Goal: Navigation & Orientation: Find specific page/section

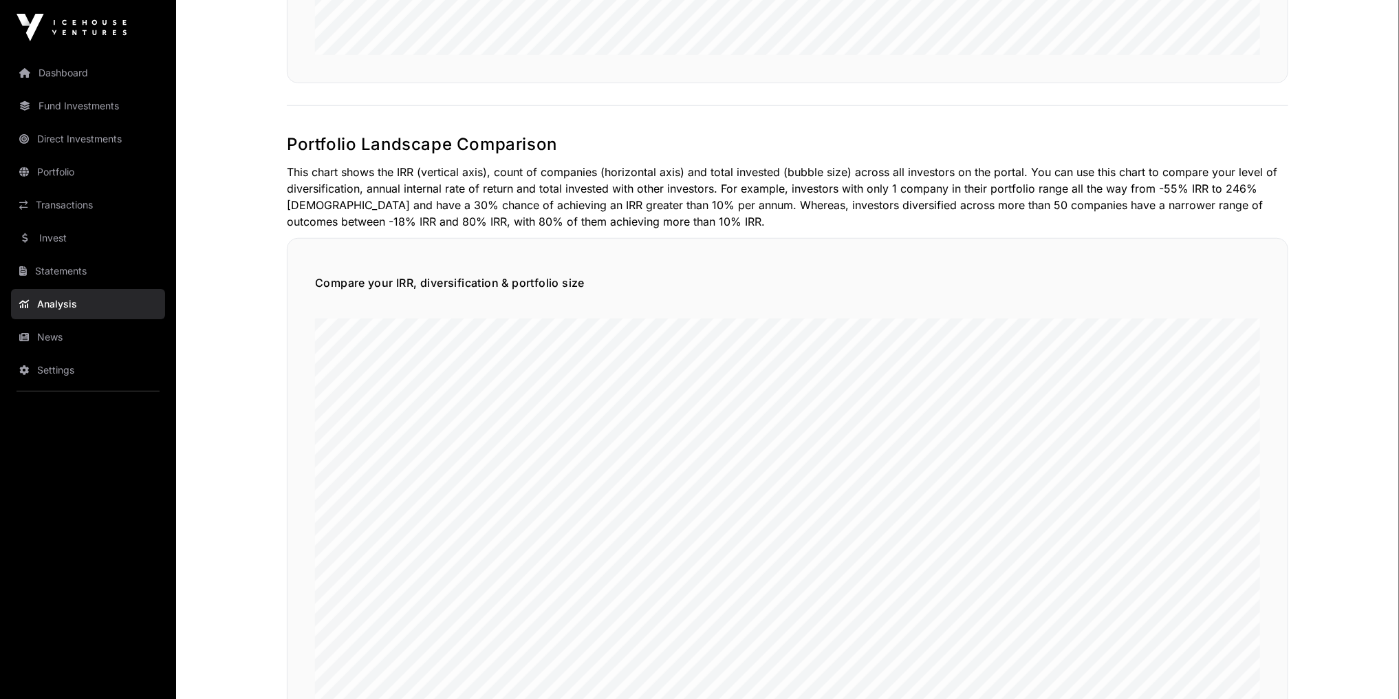
scroll to position [825, 0]
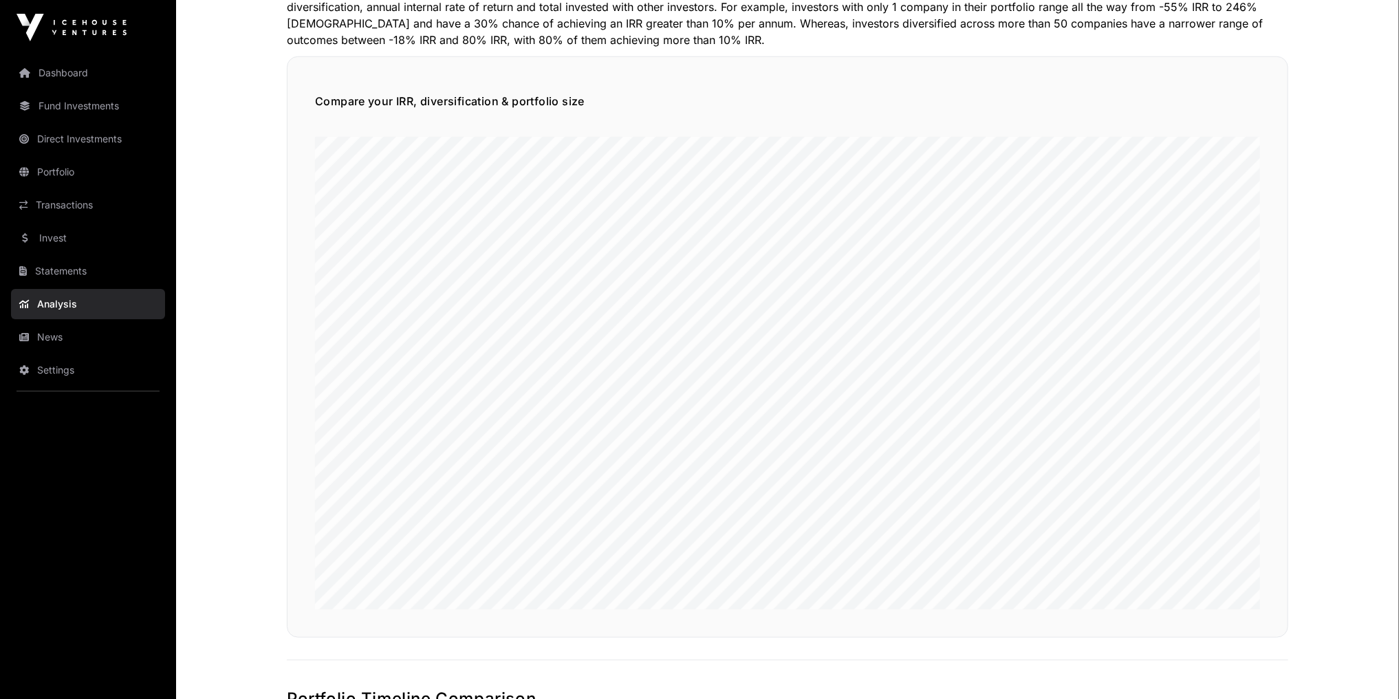
drag, startPoint x: 76, startPoint y: 329, endPoint x: 73, endPoint y: 338, distance: 9.4
click at [76, 330] on link "News" at bounding box center [88, 337] width 154 height 30
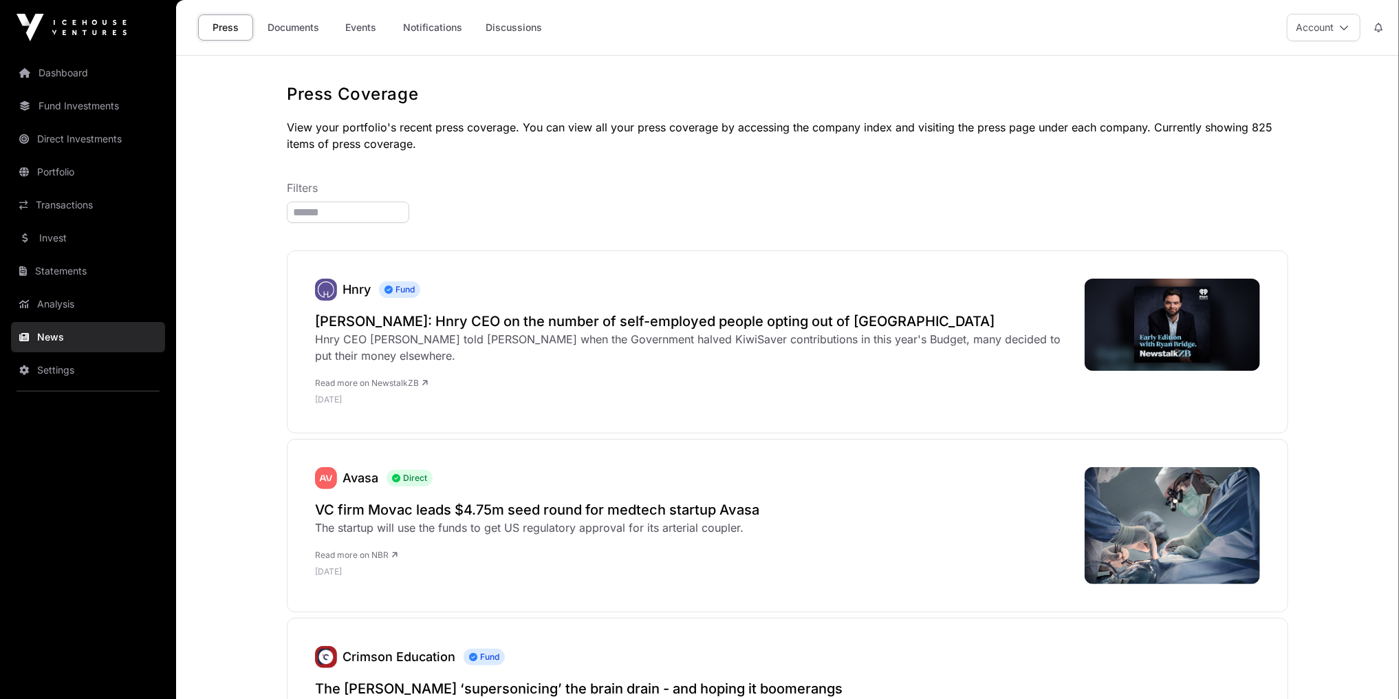
click at [357, 30] on link "Events" at bounding box center [361, 27] width 55 height 26
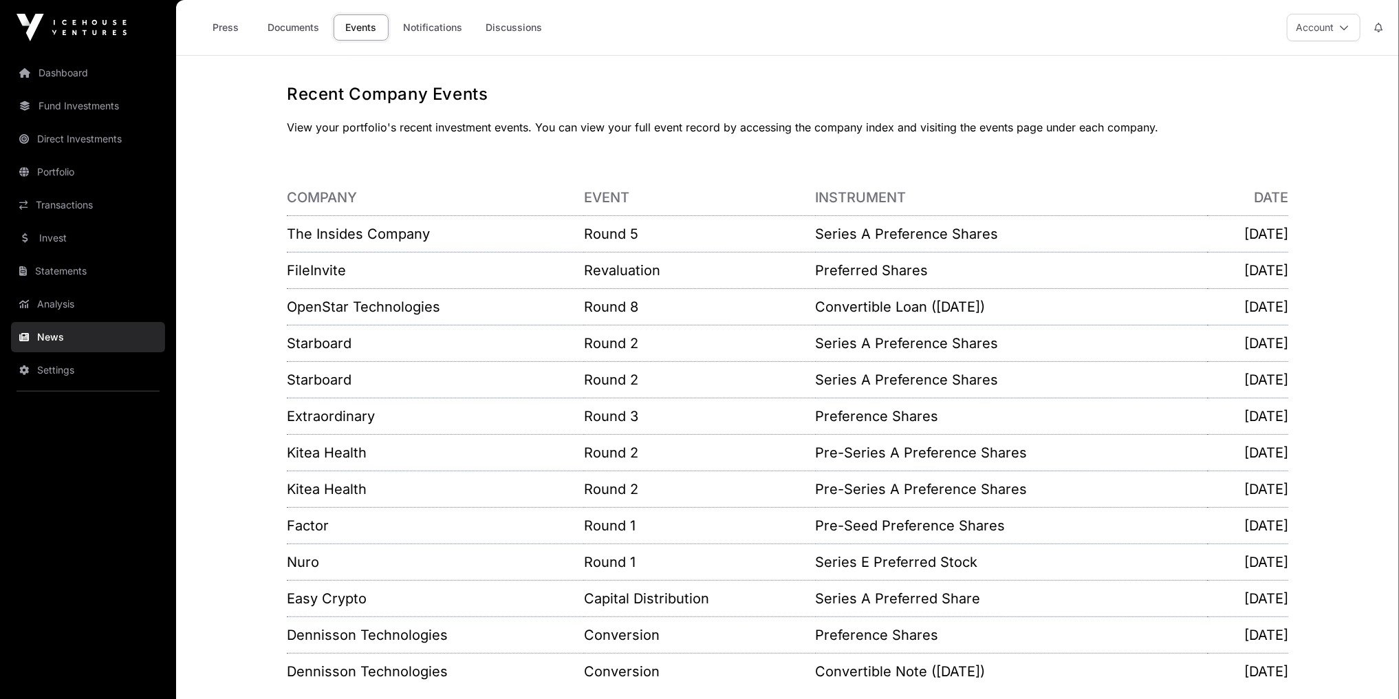
click at [62, 174] on link "Portfolio" at bounding box center [88, 172] width 154 height 30
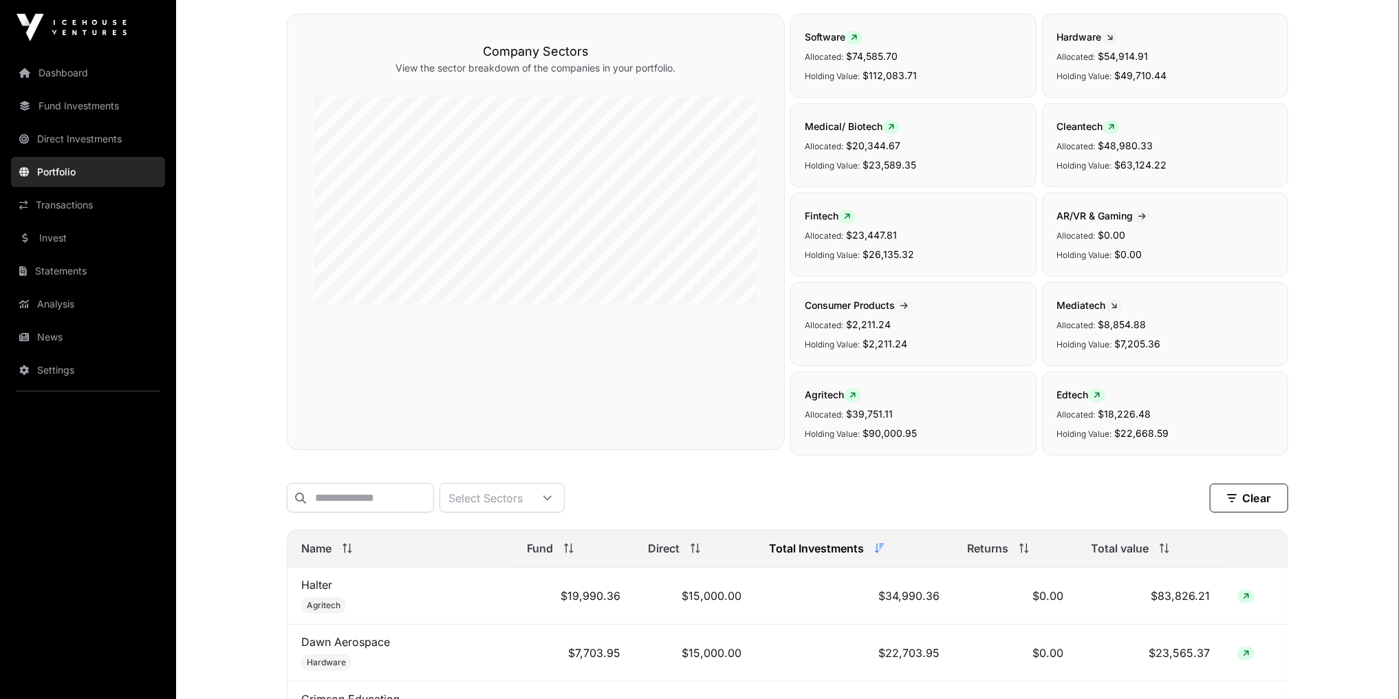
scroll to position [275, 0]
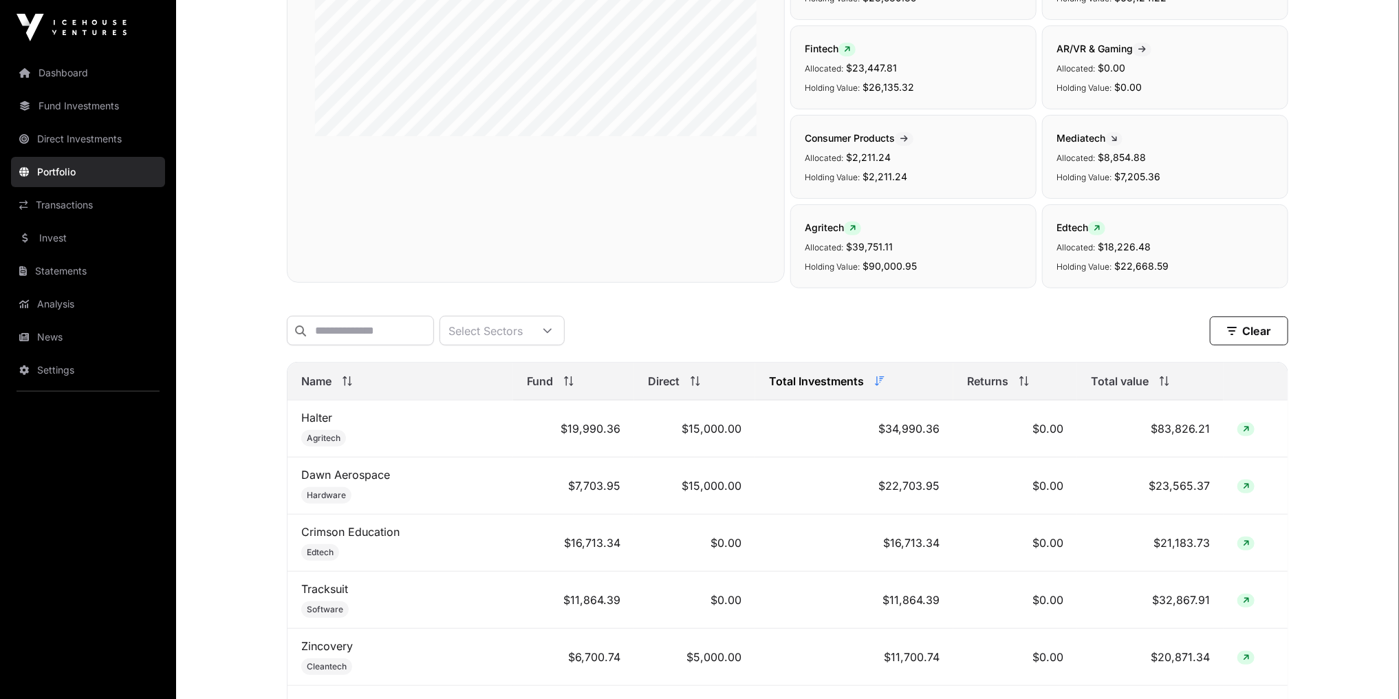
drag, startPoint x: 65, startPoint y: 205, endPoint x: 72, endPoint y: 202, distance: 7.1
click at [66, 205] on link "Transactions" at bounding box center [88, 205] width 154 height 30
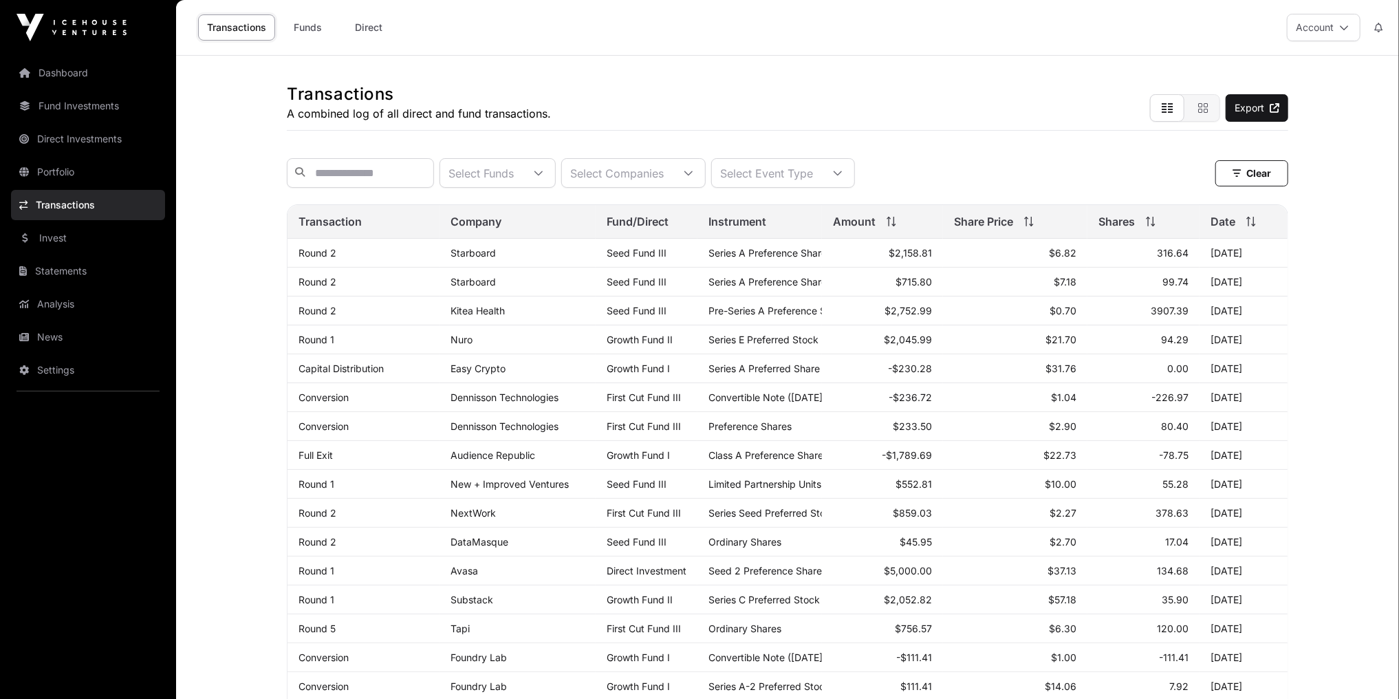
click at [464, 256] on link "Starboard" at bounding box center [473, 253] width 45 height 12
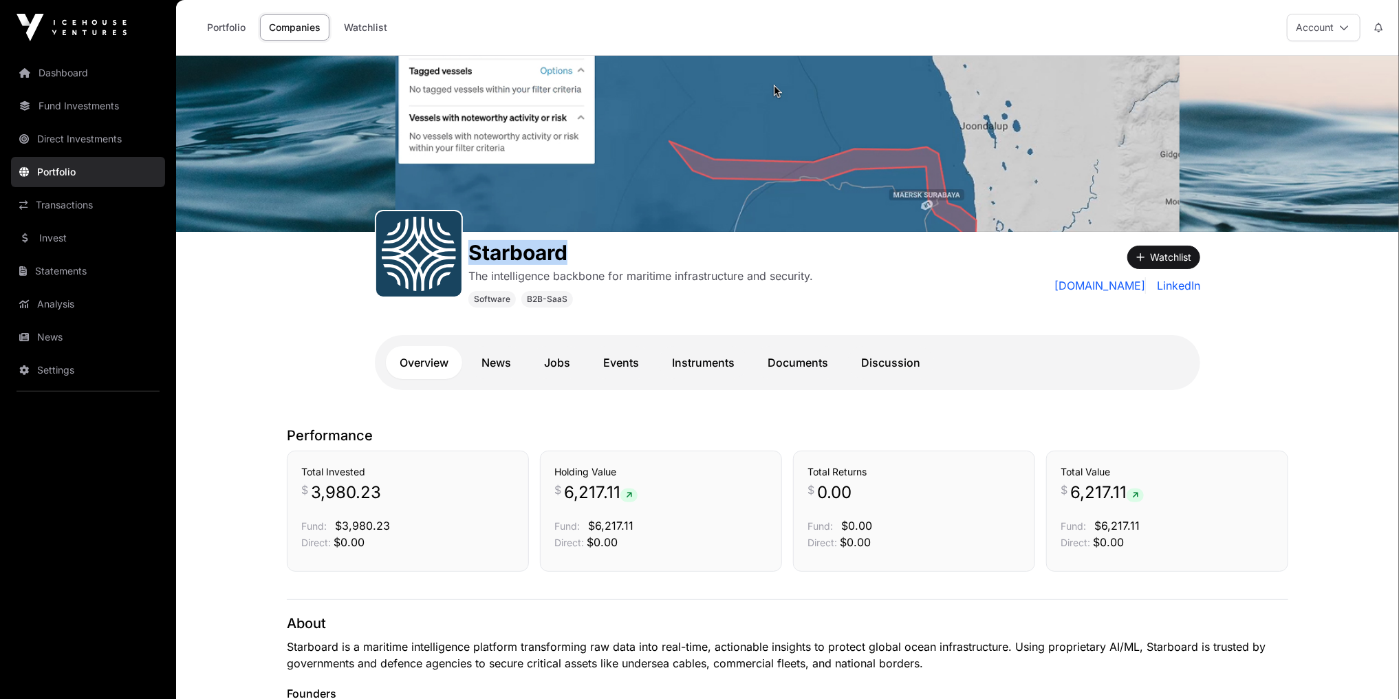
drag, startPoint x: 471, startPoint y: 254, endPoint x: 610, endPoint y: 253, distance: 139.0
click at [610, 253] on h1 "Starboard" at bounding box center [640, 252] width 345 height 25
drag, startPoint x: 369, startPoint y: 486, endPoint x: 387, endPoint y: 498, distance: 21.8
click at [387, 486] on p "$ 3,980.23" at bounding box center [407, 493] width 213 height 22
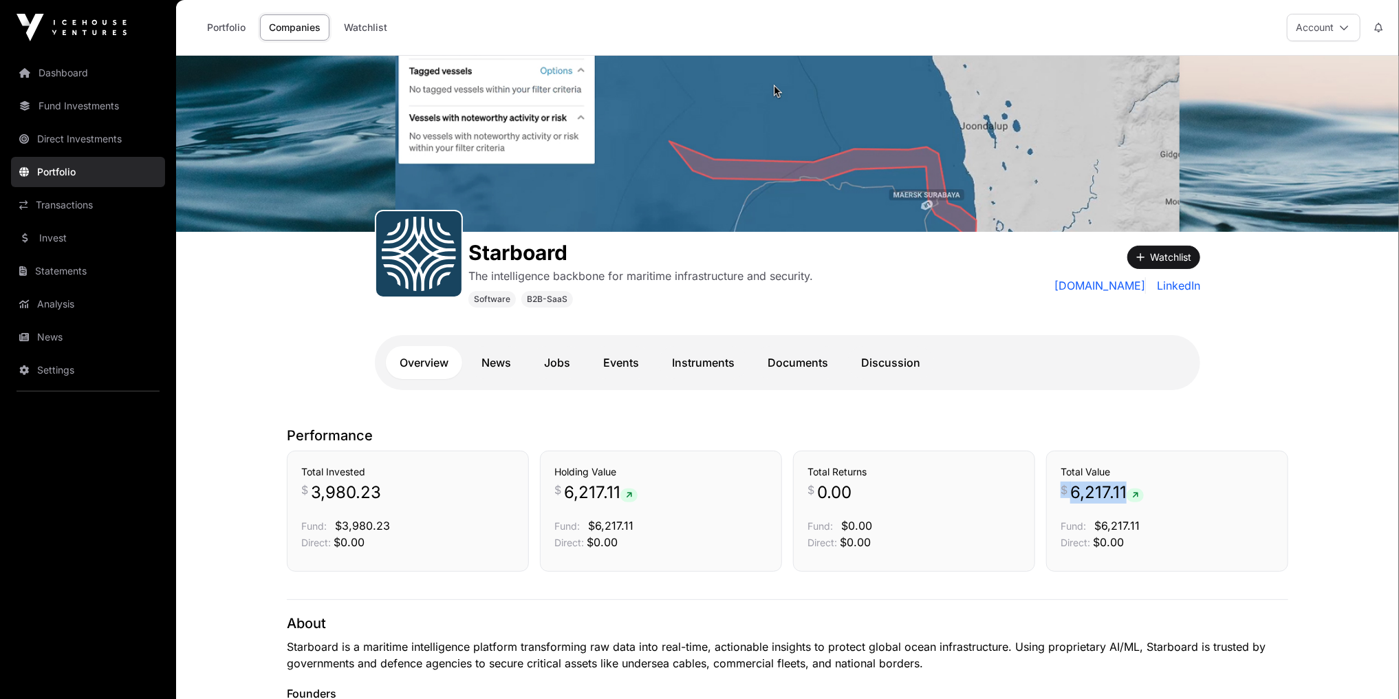
drag, startPoint x: 1059, startPoint y: 495, endPoint x: 1200, endPoint y: 498, distance: 141.7
click at [1200, 498] on div "Total Value $ 6,217.11 Fund: $6,217.11 Direct: $0.00" at bounding box center [1167, 511] width 242 height 121
